Goal: Information Seeking & Learning: Learn about a topic

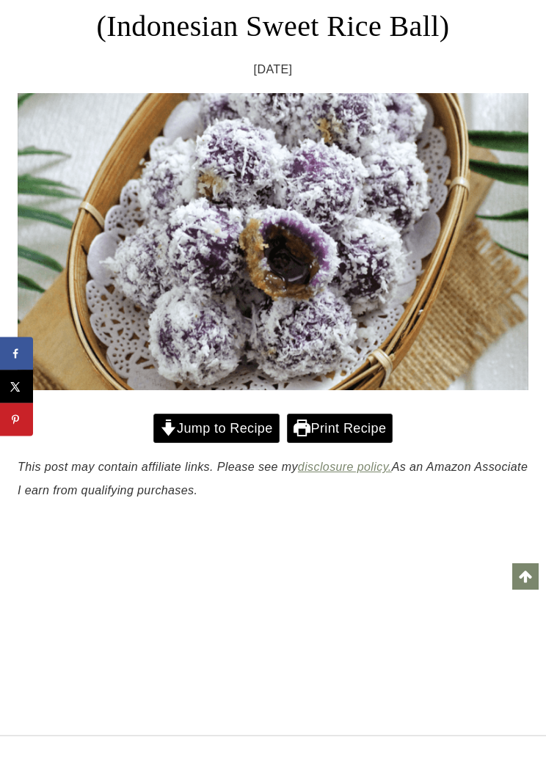
scroll to position [267, 0]
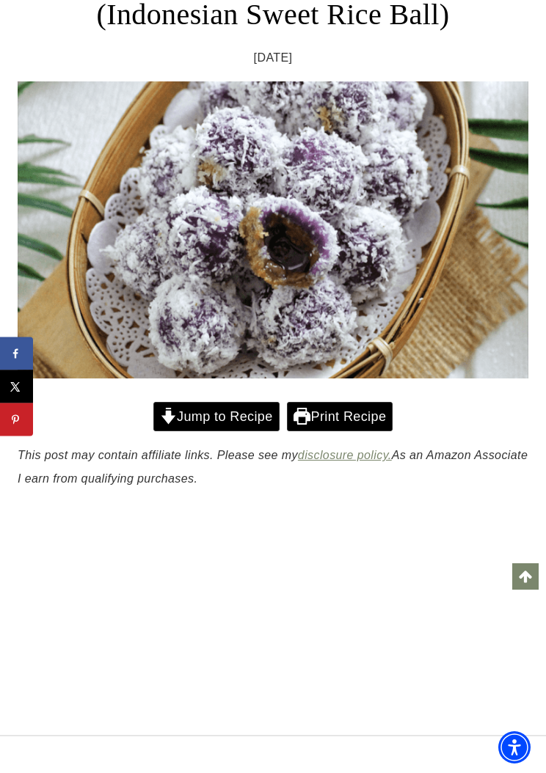
click at [188, 418] on link "Jump to Recipe" at bounding box center [216, 417] width 126 height 30
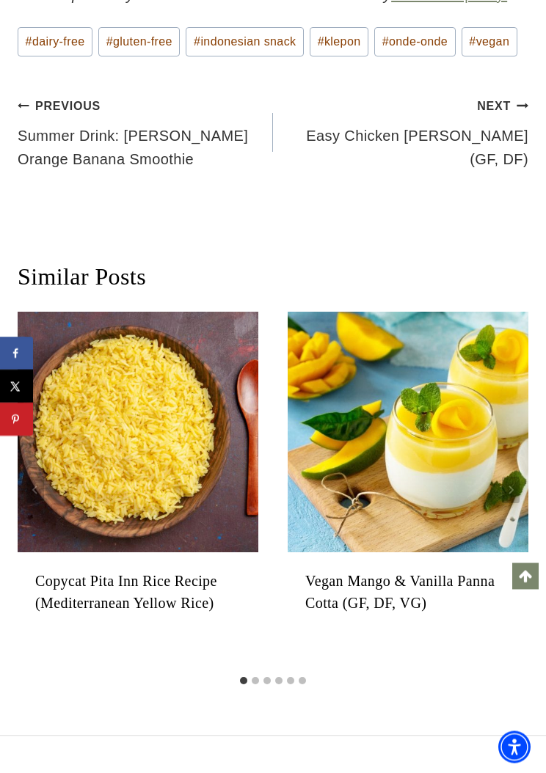
scroll to position [12214, 0]
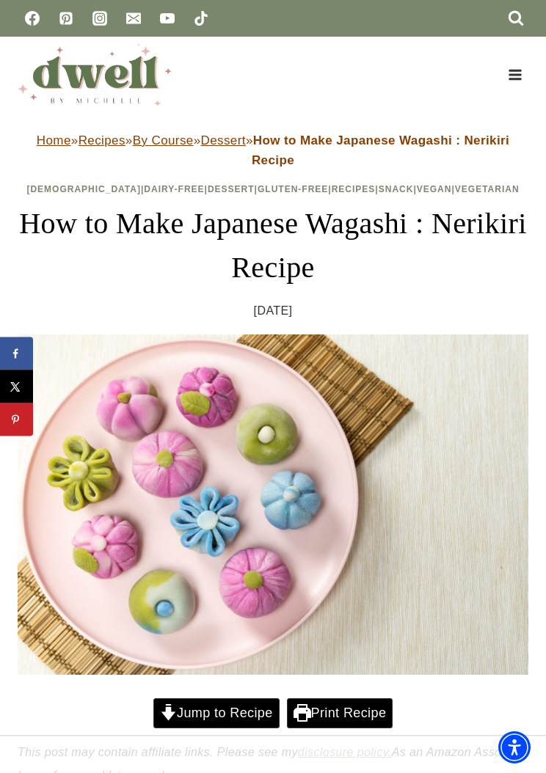
click at [176, 709] on link "Jump to Recipe" at bounding box center [216, 713] width 126 height 30
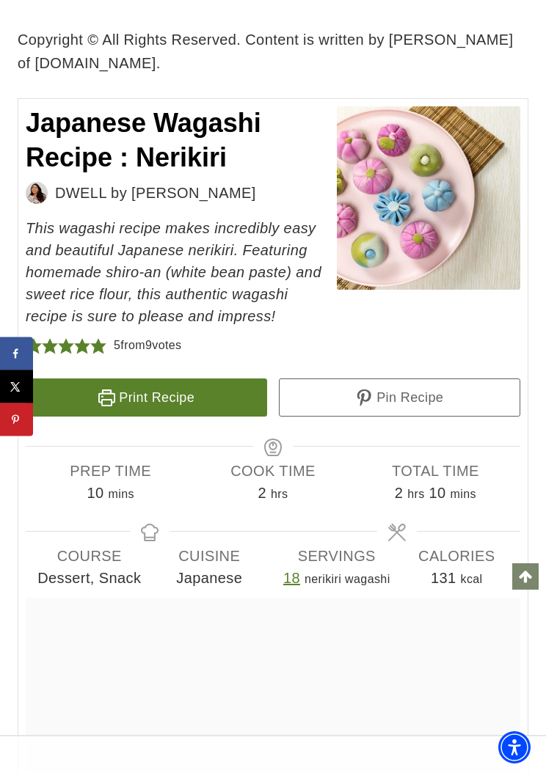
scroll to position [9479, 0]
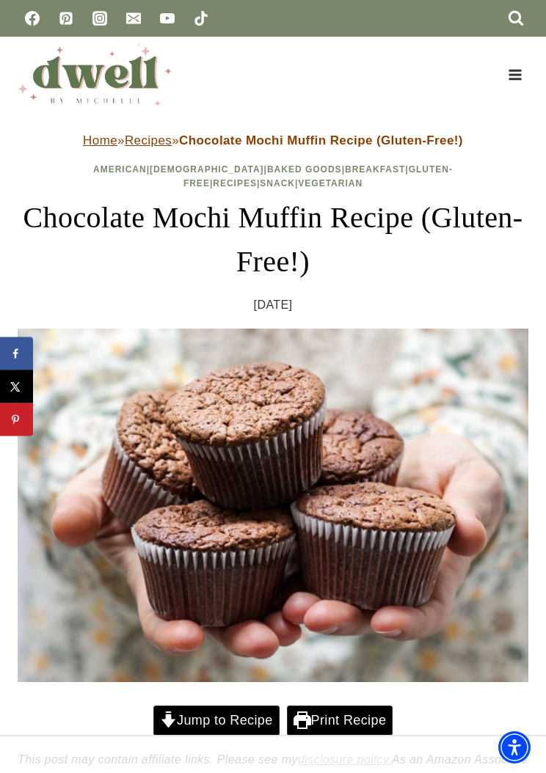
click at [226, 705] on link "Jump to Recipe" at bounding box center [216, 720] width 126 height 30
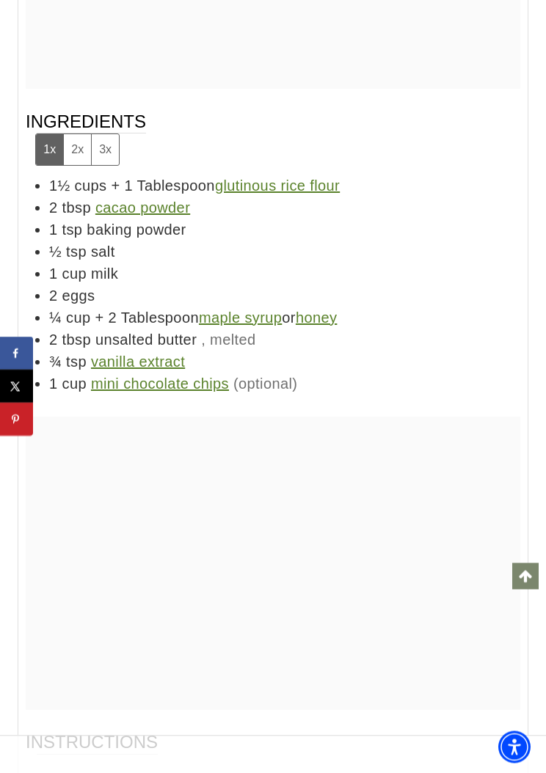
scroll to position [8343, 0]
